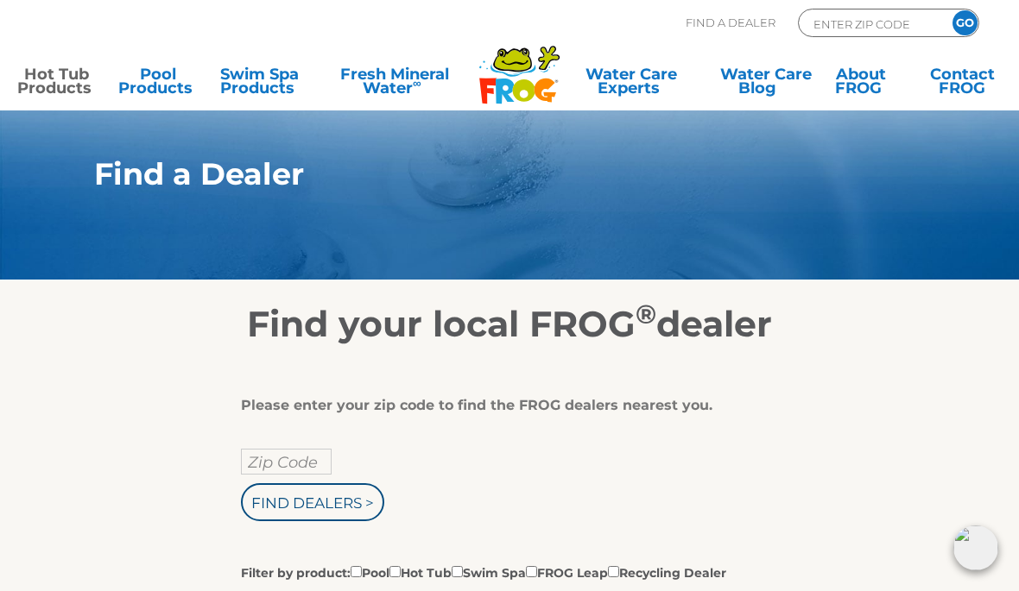
click at [48, 67] on link "Hot Tub Products" at bounding box center [56, 84] width 79 height 35
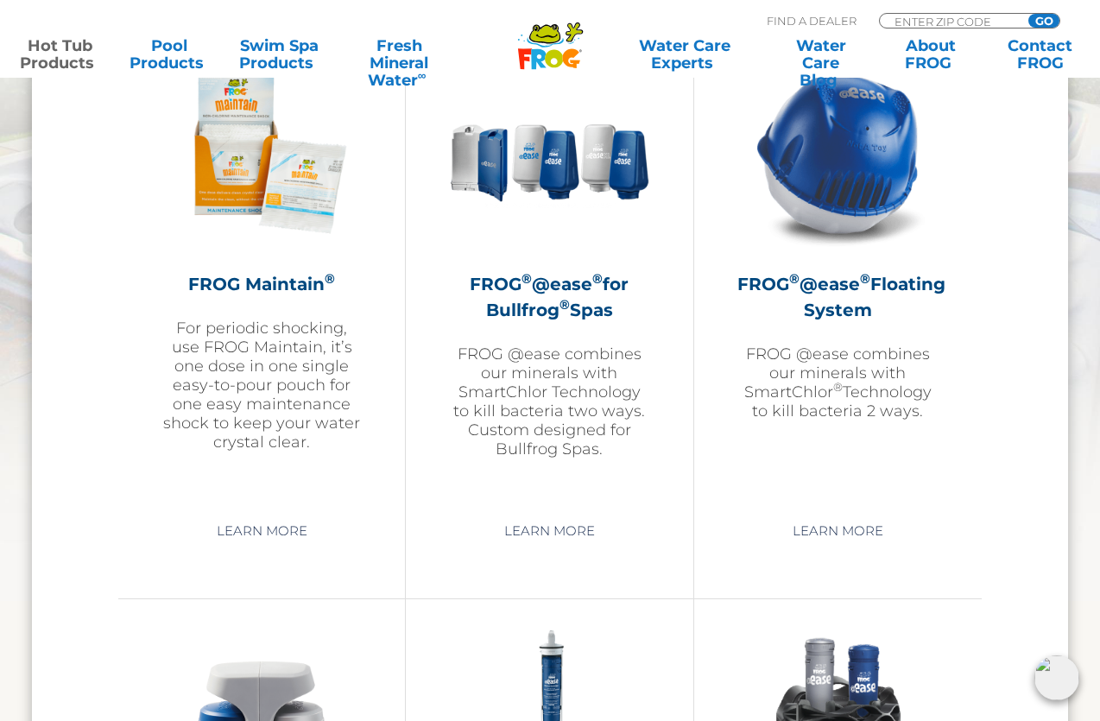
scroll to position [2008, 0]
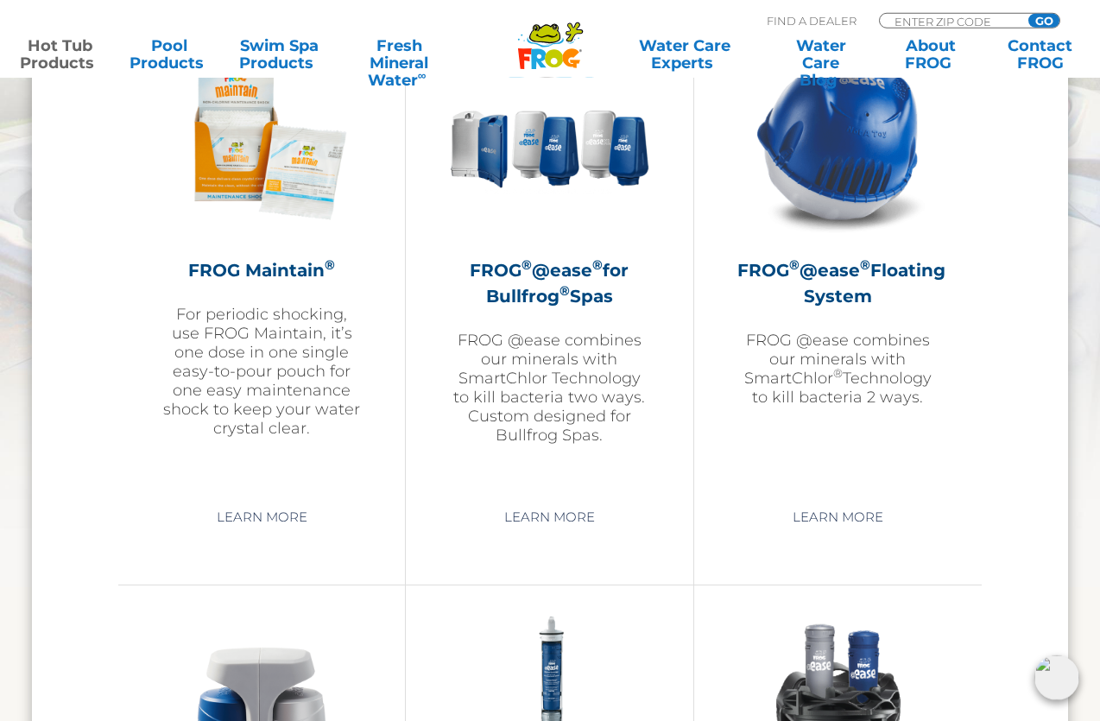
click at [812, 353] on p "FROG @ease combines our minerals with SmartChlor ® Technology to kill bacteria …" at bounding box center [837, 369] width 201 height 76
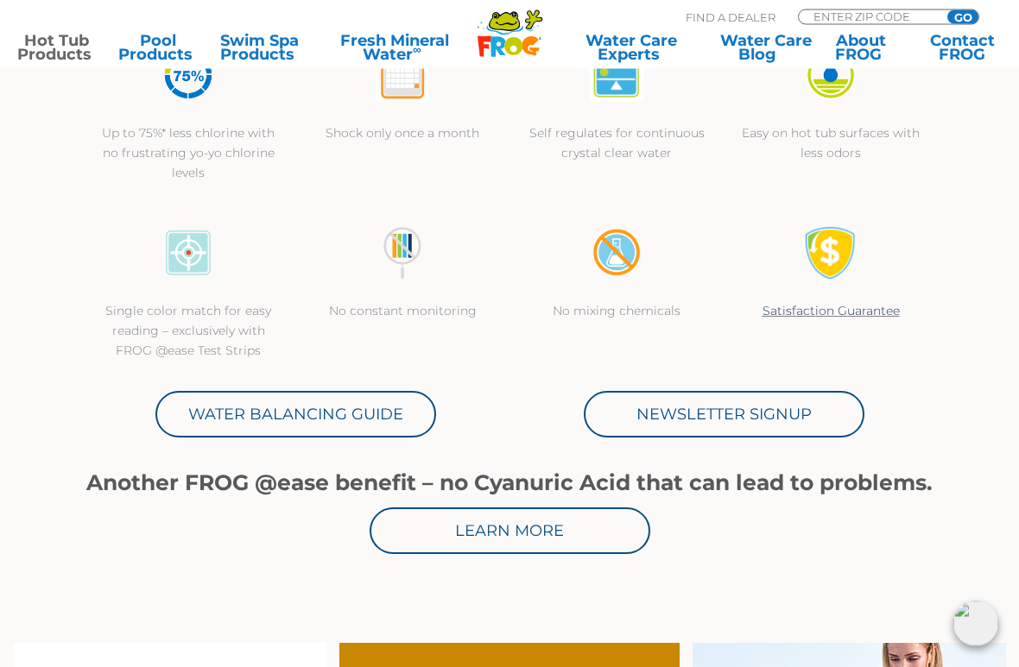
scroll to position [553, 0]
click at [439, 534] on link "Learn More" at bounding box center [509, 530] width 281 height 47
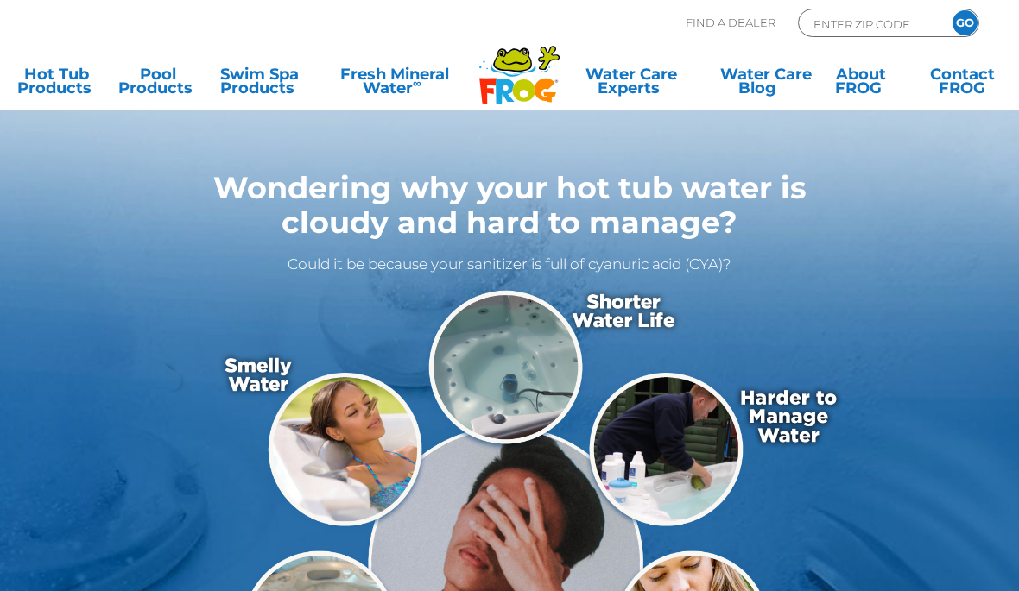
click at [865, 14] on input "ENTER ZIP CODE" at bounding box center [870, 24] width 117 height 20
type input "ENTER ZIP CODE"
click at [856, 15] on input "Zip Code Form" at bounding box center [870, 24] width 117 height 20
type input "70452"
click at [964, 22] on input "GO" at bounding box center [964, 22] width 25 height 25
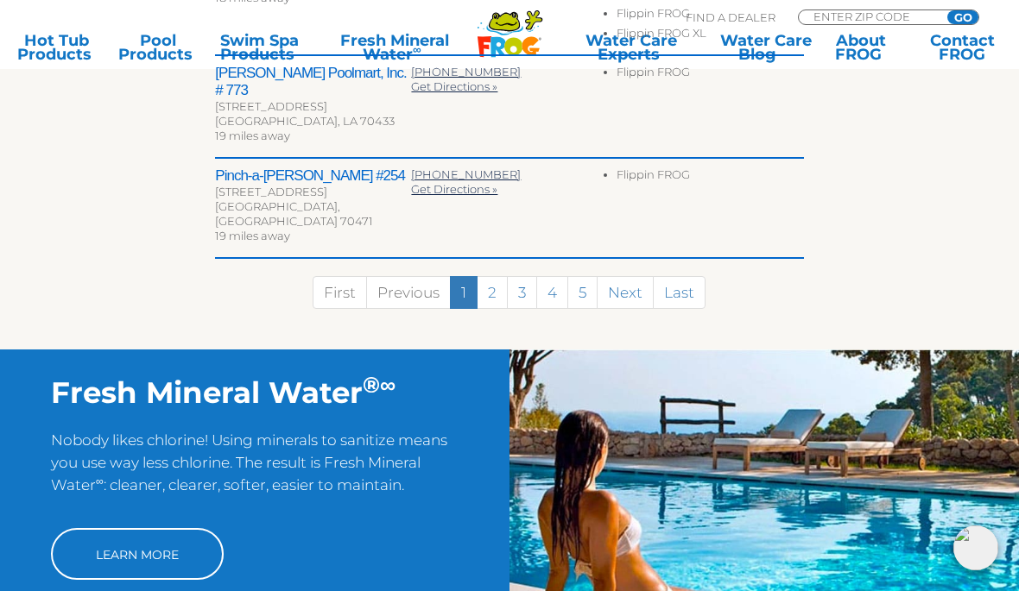
scroll to position [1051, 0]
